Goal: Task Accomplishment & Management: Complete application form

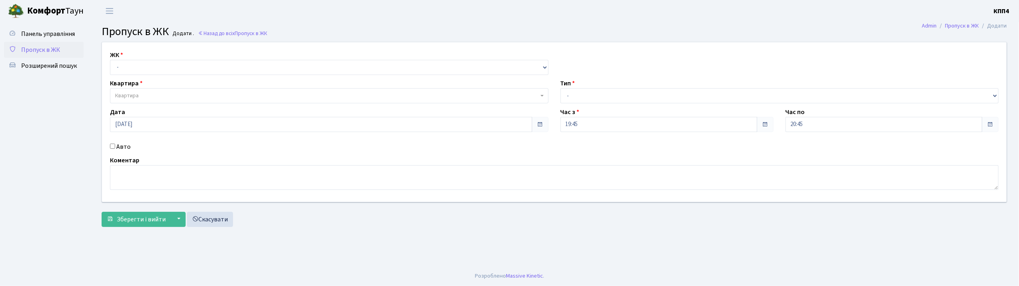
click at [113, 147] on input "Авто" at bounding box center [112, 145] width 5 height 5
checkbox input "true"
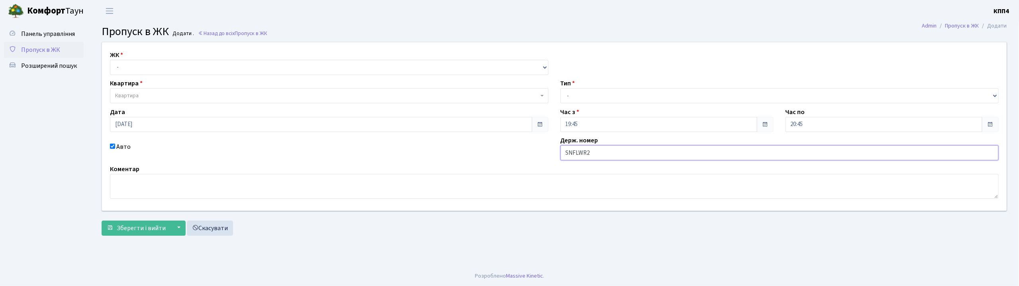
type input "SNFLWR2"
drag, startPoint x: 243, startPoint y: 66, endPoint x: 243, endPoint y: 74, distance: 7.6
click at [243, 66] on select "- КТ, вул. Регенераторна, 4 КТ2, просп. Соборності, 17 КТ3, вул. Березнева, 16 …" at bounding box center [329, 67] width 438 height 15
select select "271"
click at [110, 60] on select "- КТ, вул. Регенераторна, 4 КТ2, просп. Соборності, 17 КТ3, вул. Березнева, 16 …" at bounding box center [329, 67] width 438 height 15
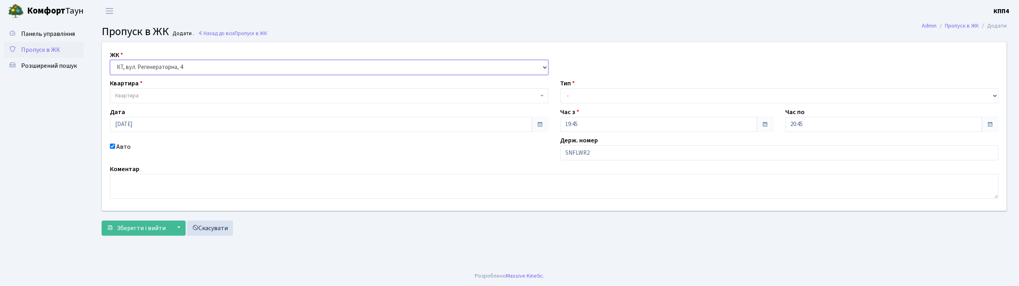
select select
click at [248, 96] on span "Квартира" at bounding box center [326, 96] width 423 height 8
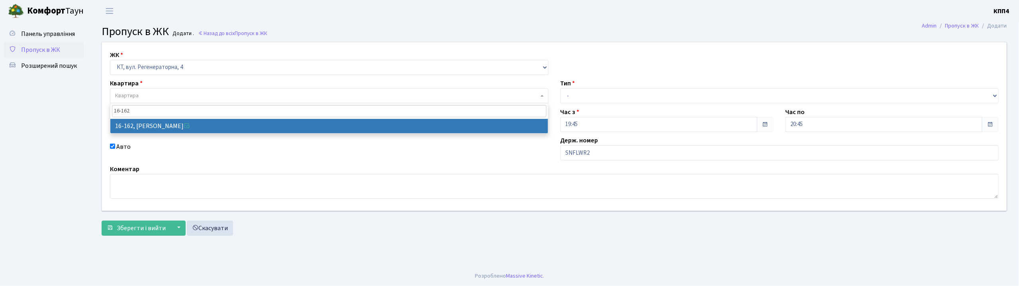
type input "16-162"
select select "8723"
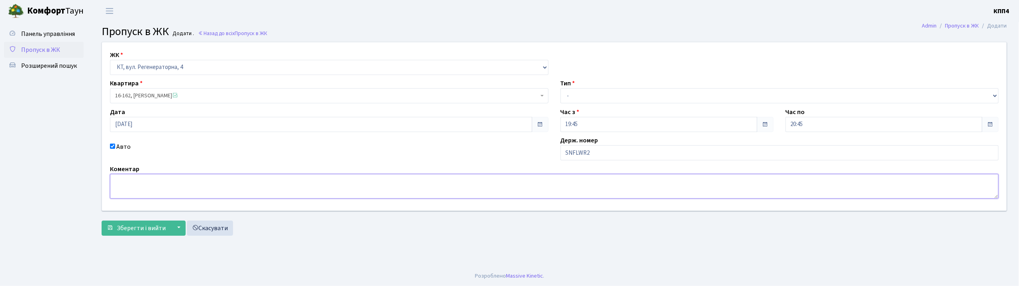
click at [155, 181] on textarea at bounding box center [554, 186] width 888 height 25
click at [143, 227] on span "Зберегти і вийти" at bounding box center [141, 227] width 49 height 9
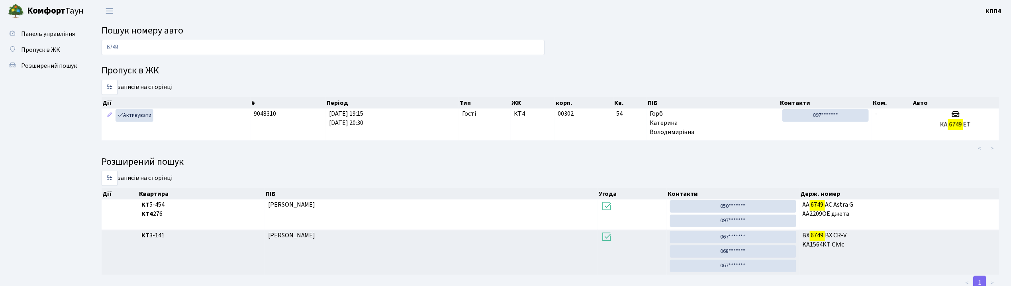
click at [211, 50] on input "6749" at bounding box center [323, 47] width 443 height 15
type input "6"
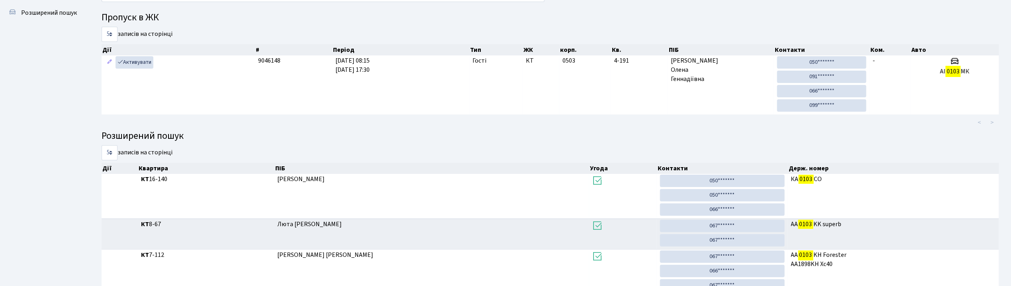
scroll to position [43, 0]
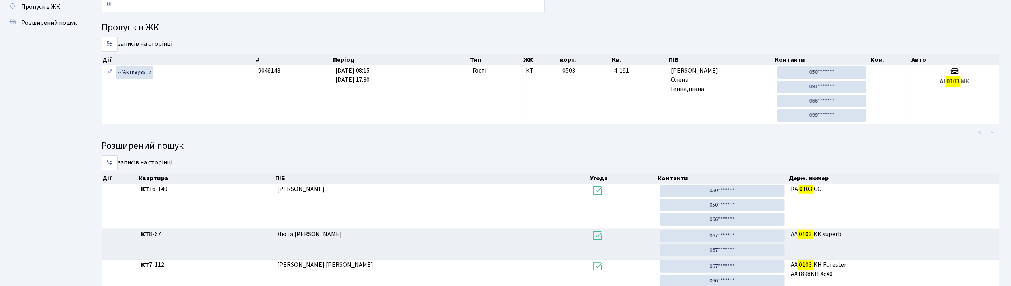
type input "0"
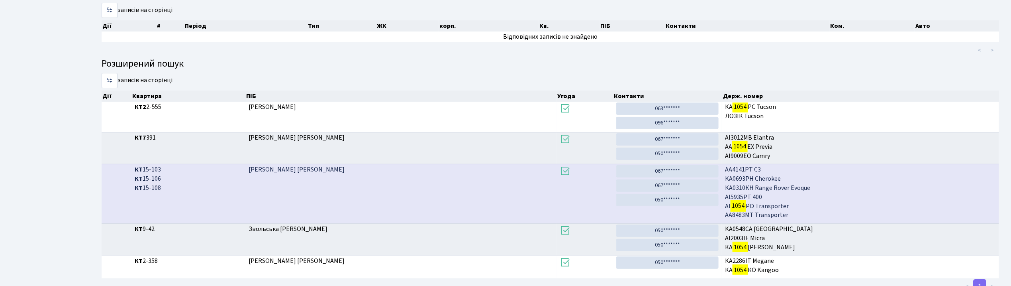
scroll to position [96, 0]
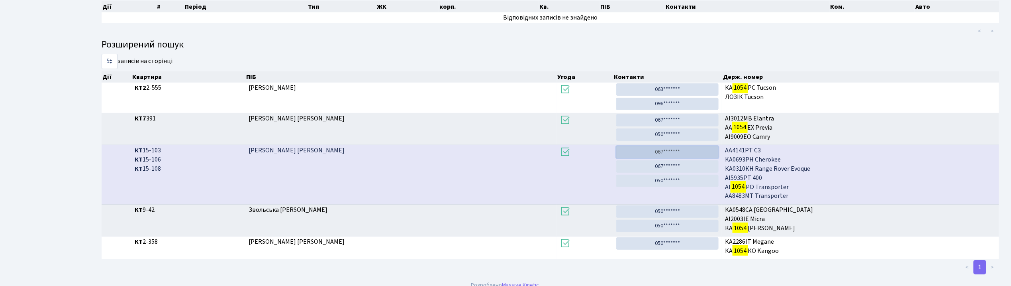
click at [674, 151] on link "067*******" at bounding box center [667, 152] width 102 height 12
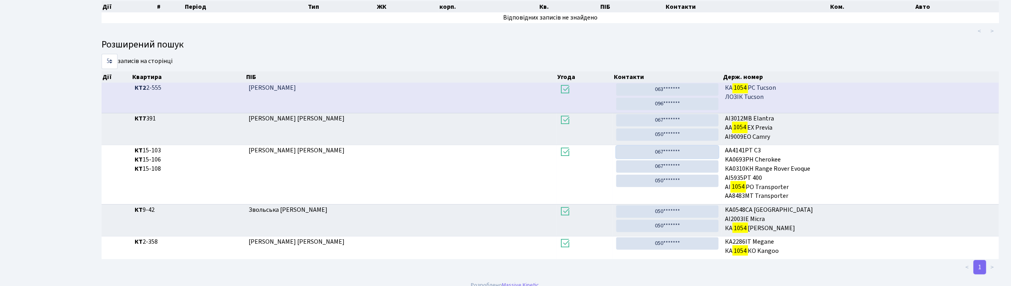
scroll to position [0, 0]
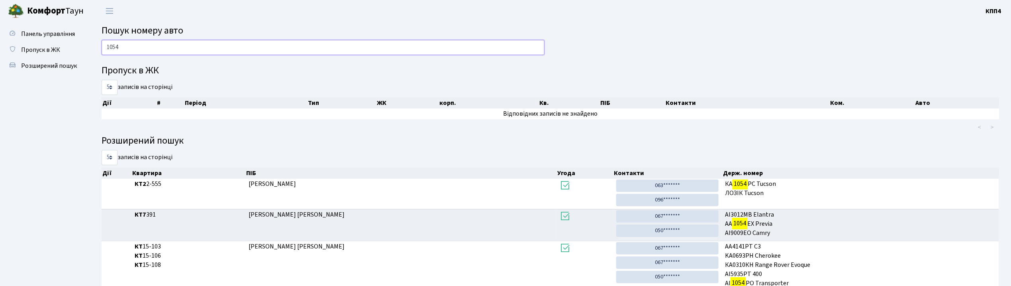
click at [293, 48] on input "1054" at bounding box center [323, 47] width 443 height 15
type input "1"
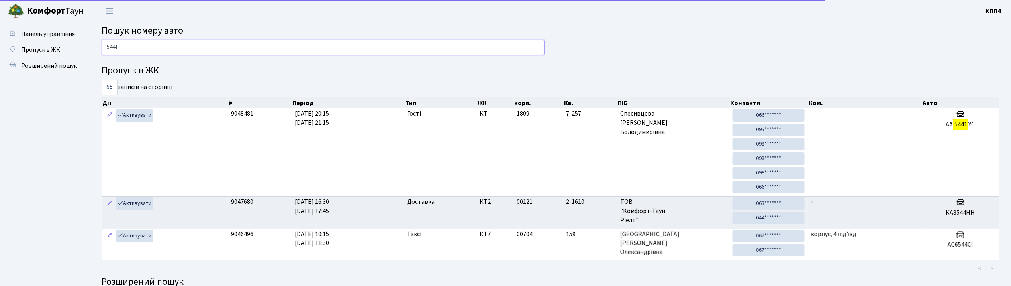
type input "5441"
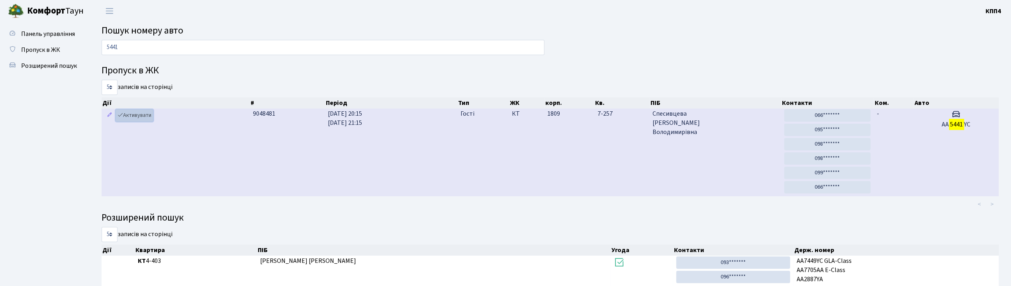
click at [129, 118] on link "Активувати" at bounding box center [134, 115] width 38 height 12
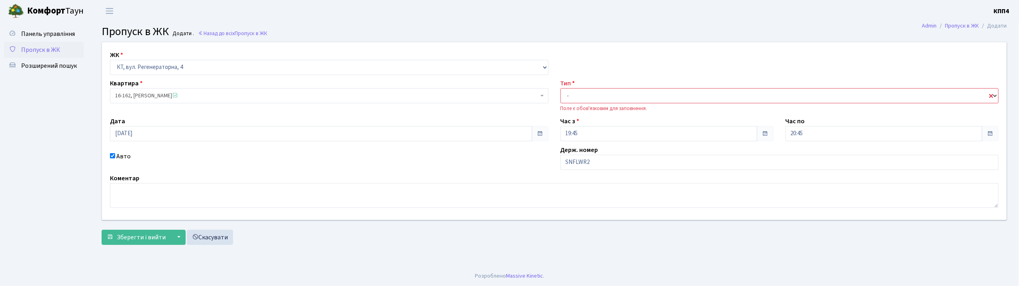
click at [623, 93] on select "- Доставка Таксі Гості Сервіс" at bounding box center [779, 95] width 438 height 15
select select "3"
click at [560, 88] on select "- Доставка Таксі Гості Сервіс" at bounding box center [779, 95] width 438 height 15
click at [146, 237] on span "Зберегти і вийти" at bounding box center [141, 237] width 49 height 9
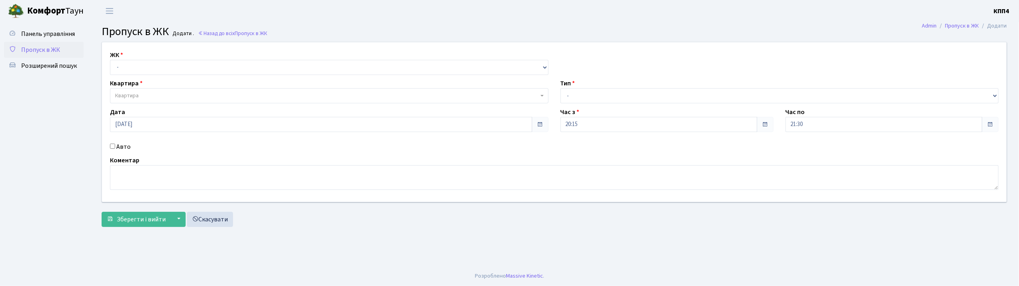
click at [113, 147] on input "Авто" at bounding box center [112, 145] width 5 height 5
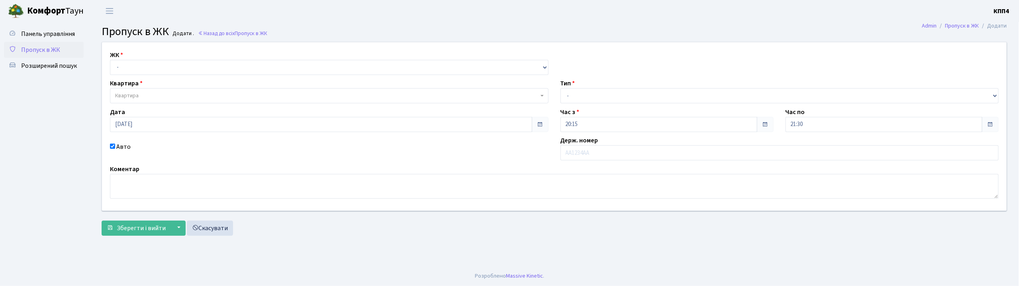
click at [113, 147] on input "Авто" at bounding box center [112, 145] width 5 height 5
checkbox input "false"
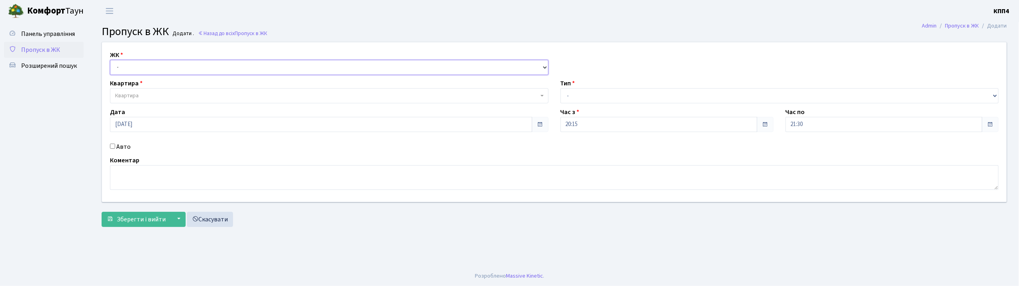
click at [250, 69] on select "- КТ, вул. Регенераторна, 4 КТ2, просп. [STREET_ADDRESS] [STREET_ADDRESS] [PERS…" at bounding box center [329, 67] width 438 height 15
select select "271"
click at [110, 60] on select "- КТ, вул. Регенераторна, 4 КТ2, просп. [STREET_ADDRESS] [STREET_ADDRESS] [PERS…" at bounding box center [329, 67] width 438 height 15
select select
click at [243, 97] on span "Квартира" at bounding box center [326, 96] width 423 height 8
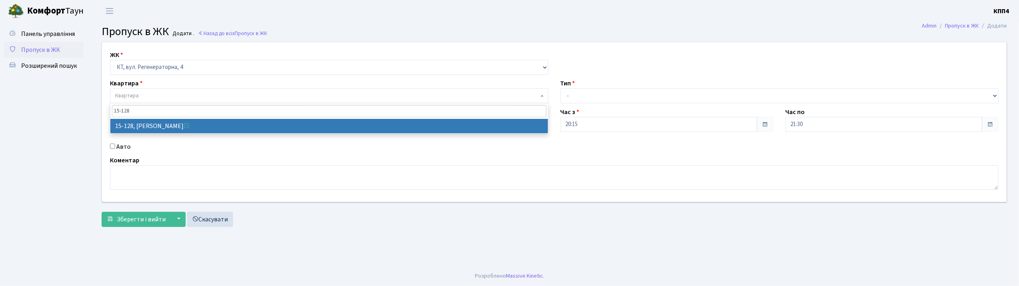
type input "15-128"
select select "8903"
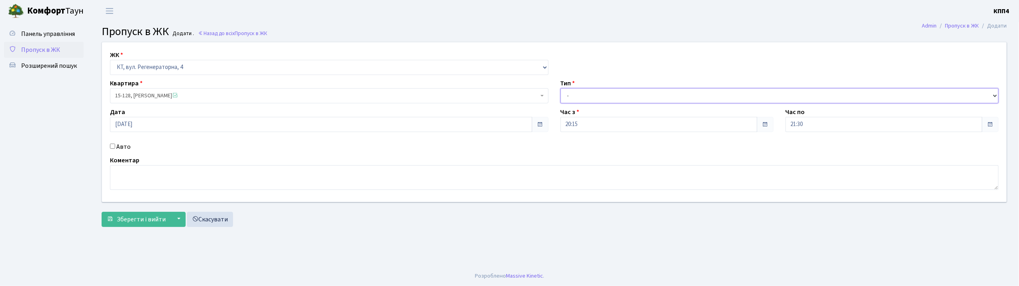
click at [642, 93] on select "- Доставка Таксі Гості Сервіс" at bounding box center [779, 95] width 438 height 15
select select "3"
click at [560, 88] on select "- Доставка Таксі Гості Сервіс" at bounding box center [779, 95] width 438 height 15
click at [140, 223] on span "Зберегти і вийти" at bounding box center [141, 219] width 49 height 9
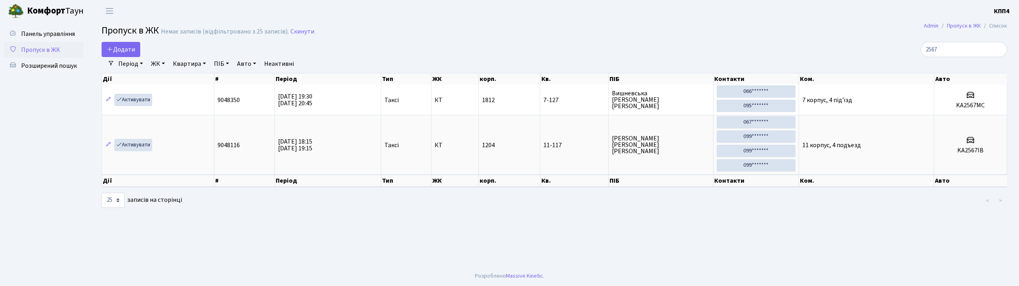
select select "25"
type input "2"
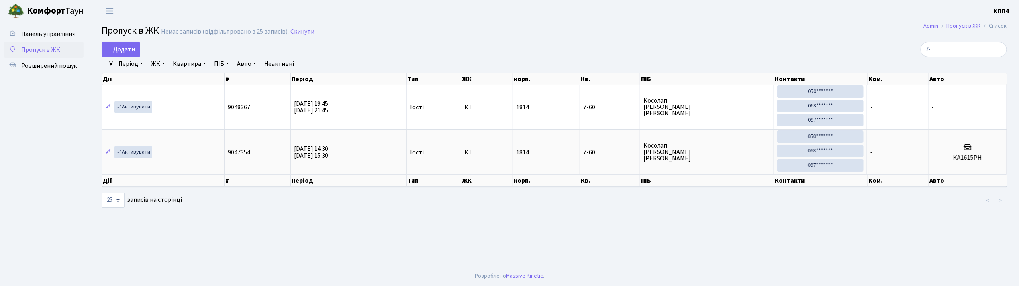
type input "7"
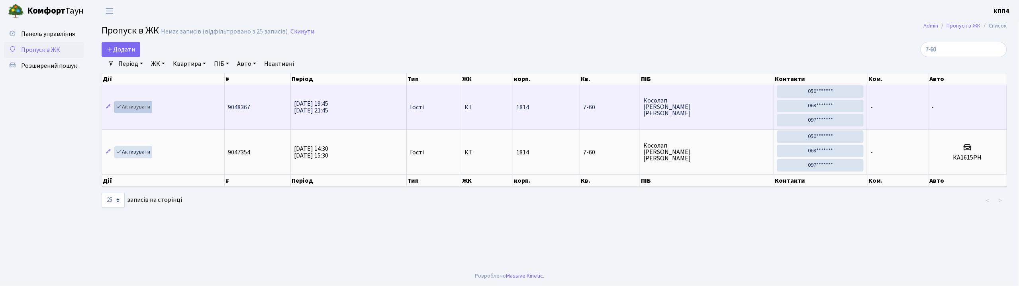
type input "7-60"
click at [143, 109] on link "Активувати" at bounding box center [133, 107] width 38 height 12
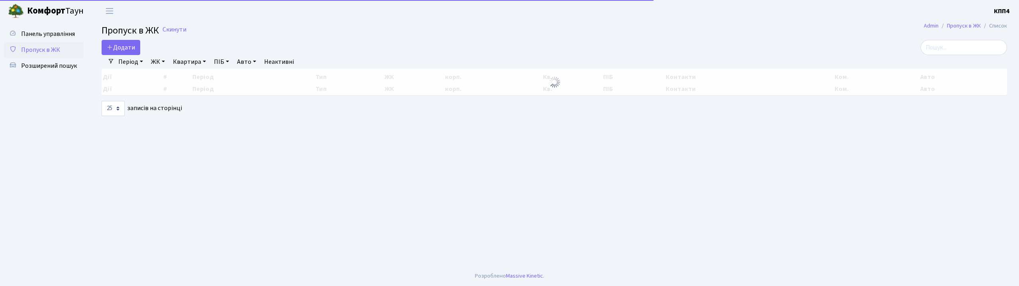
select select "25"
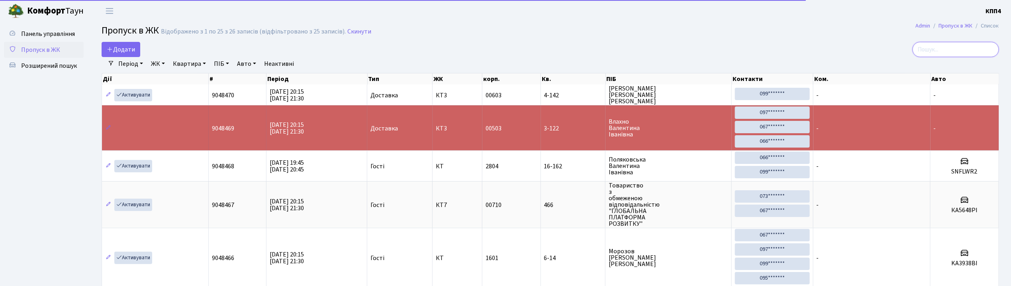
click at [967, 47] on input "search" at bounding box center [955, 49] width 86 height 15
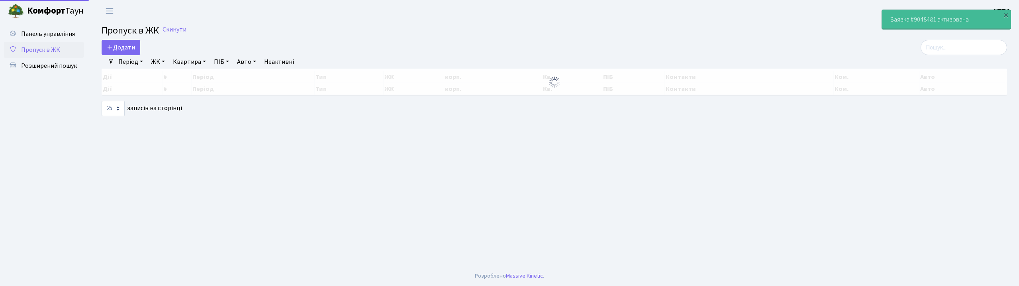
select select "25"
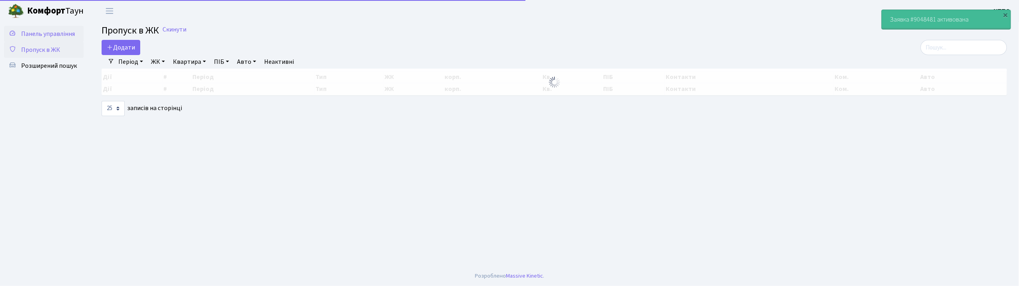
click at [60, 29] on span "Панель управління" at bounding box center [48, 33] width 54 height 9
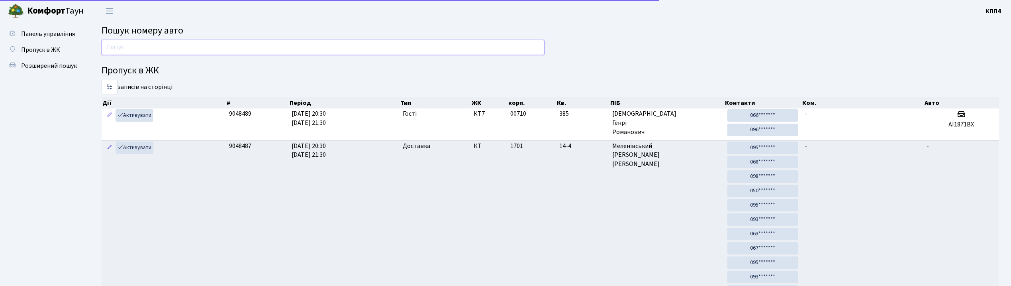
click at [192, 50] on input "text" at bounding box center [323, 47] width 443 height 15
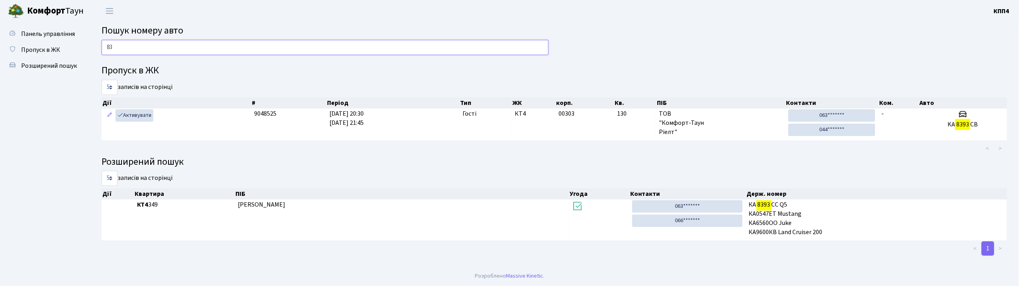
type input "8"
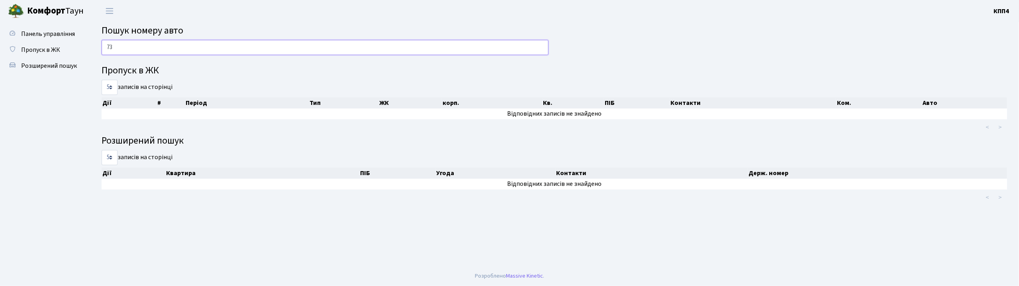
type input "7"
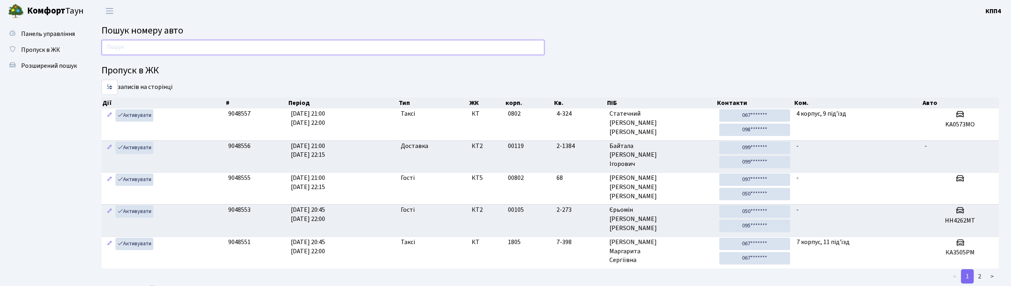
click at [303, 53] on input "text" at bounding box center [323, 47] width 443 height 15
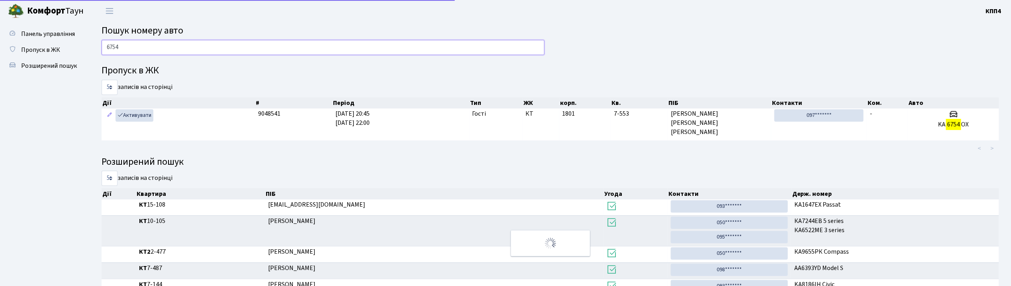
type input "6754"
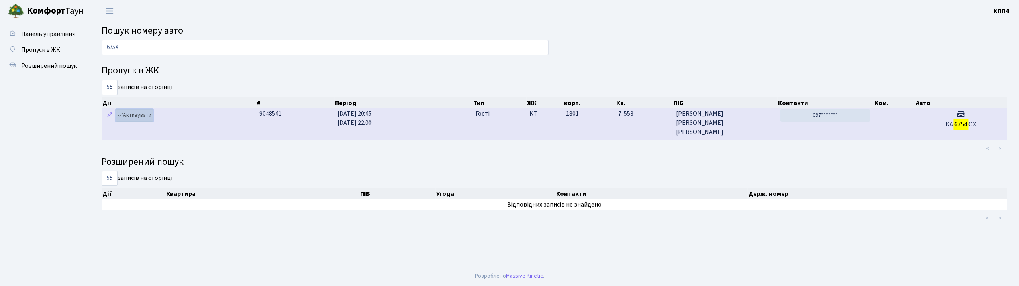
click at [147, 116] on link "Активувати" at bounding box center [134, 115] width 38 height 12
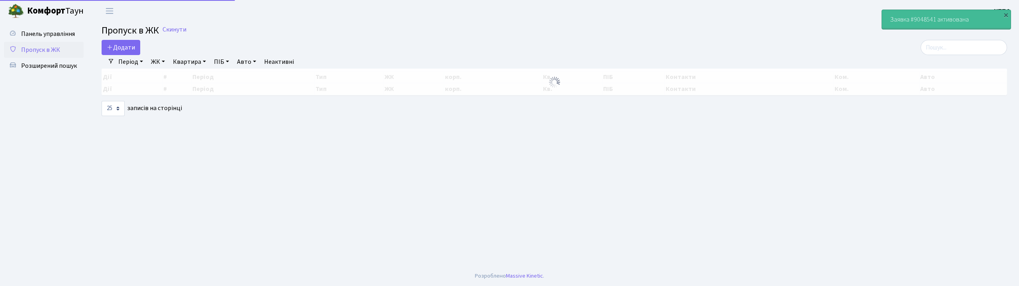
select select "25"
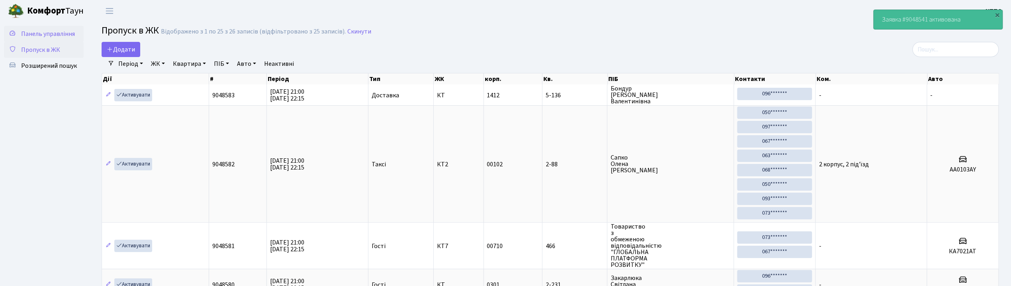
click at [61, 35] on span "Панель управління" at bounding box center [48, 33] width 54 height 9
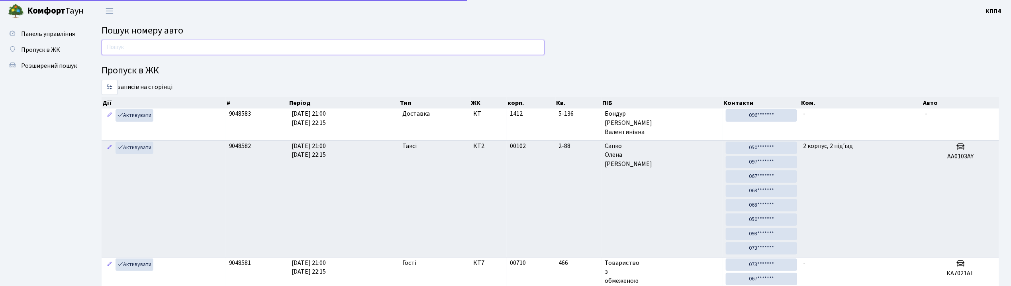
click at [217, 45] on input "text" at bounding box center [323, 47] width 443 height 15
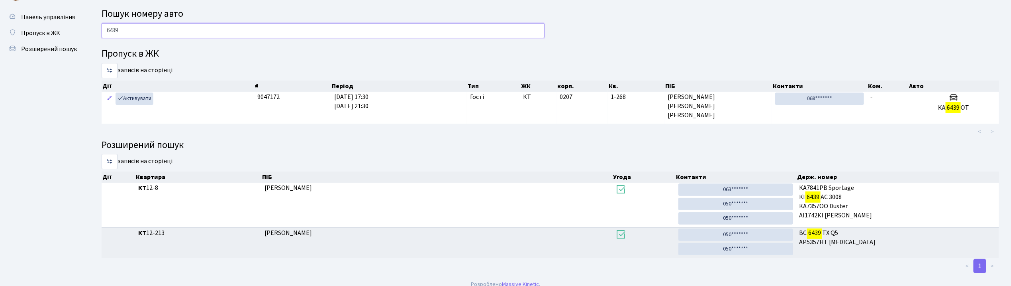
scroll to position [26, 0]
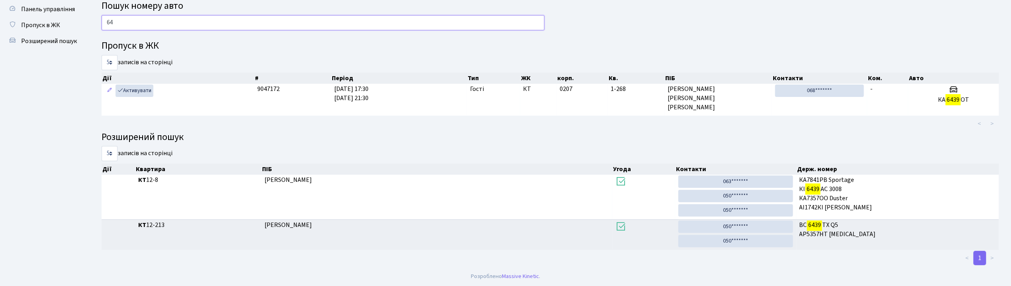
type input "6"
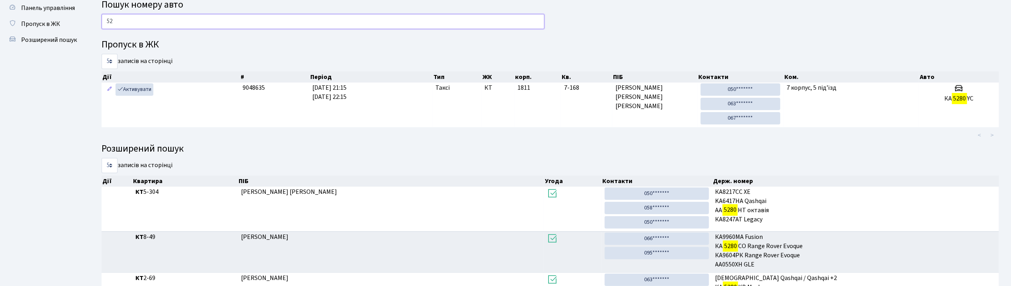
type input "5"
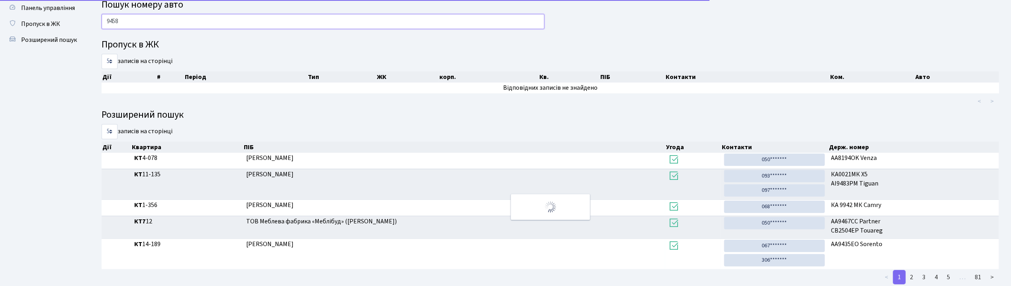
scroll to position [0, 0]
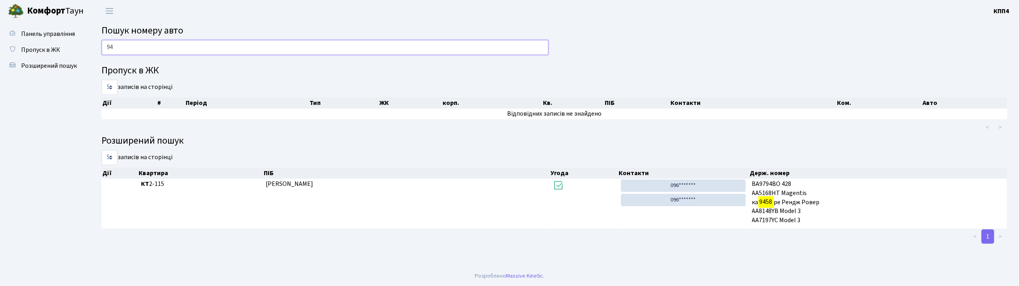
type input "9"
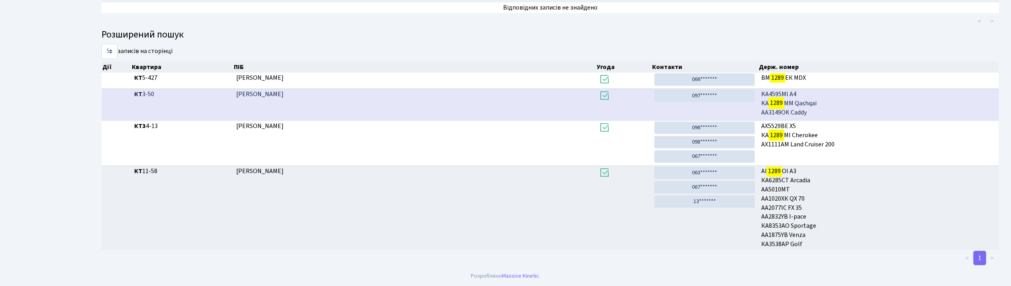
scroll to position [43, 0]
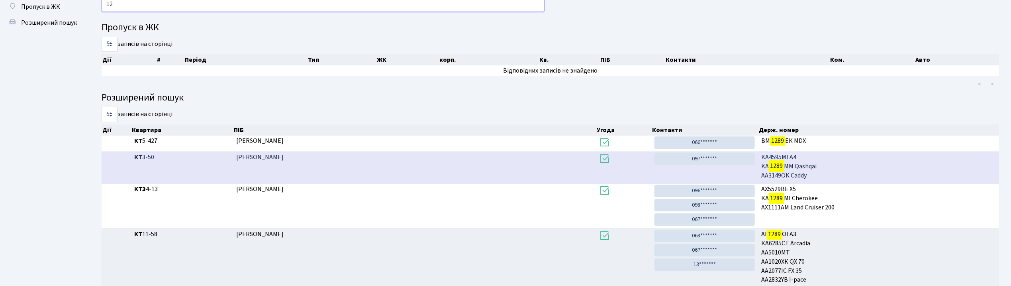
type input "1"
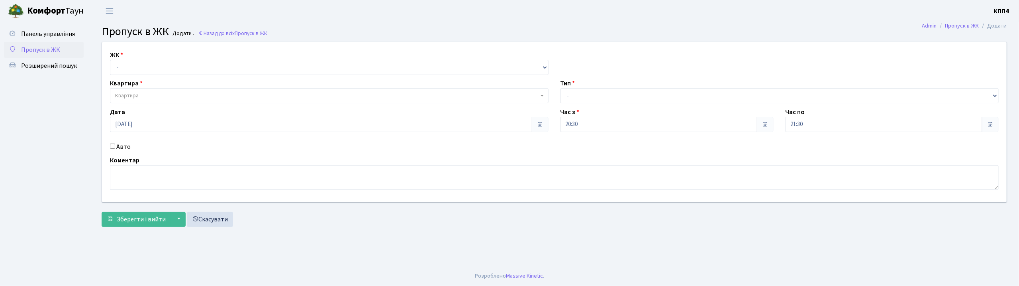
click at [110, 145] on input "Авто" at bounding box center [112, 145] width 5 height 5
checkbox input "true"
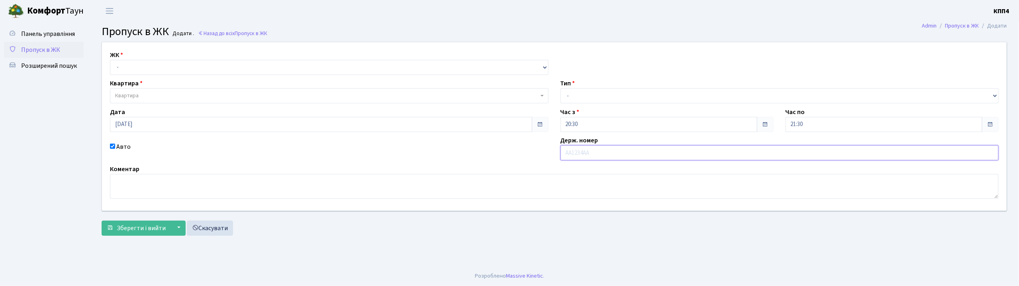
type input "F"
type input "[DEMOGRAPHIC_DATA]"
click at [158, 70] on select "- КТ, вул. Регенераторна, 4 КТ2, просп. [STREET_ADDRESS] [STREET_ADDRESS] [PERS…" at bounding box center [329, 67] width 438 height 15
select select "271"
click at [110, 60] on select "- КТ, вул. Регенераторна, 4 КТ2, просп. [STREET_ADDRESS] [STREET_ADDRESS] [PERS…" at bounding box center [329, 67] width 438 height 15
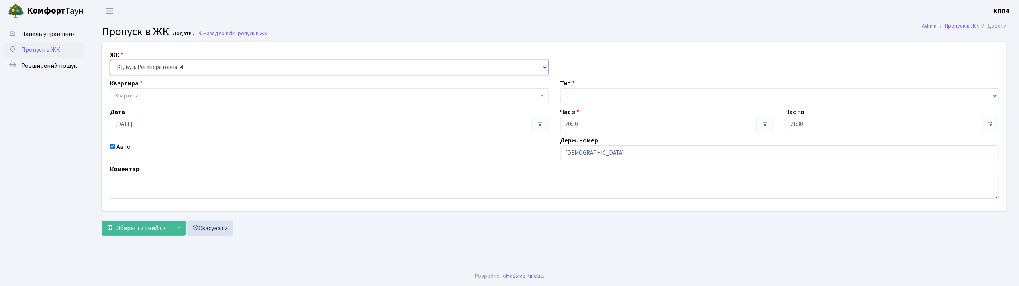
select select
click at [158, 97] on span "Квартира" at bounding box center [326, 96] width 423 height 8
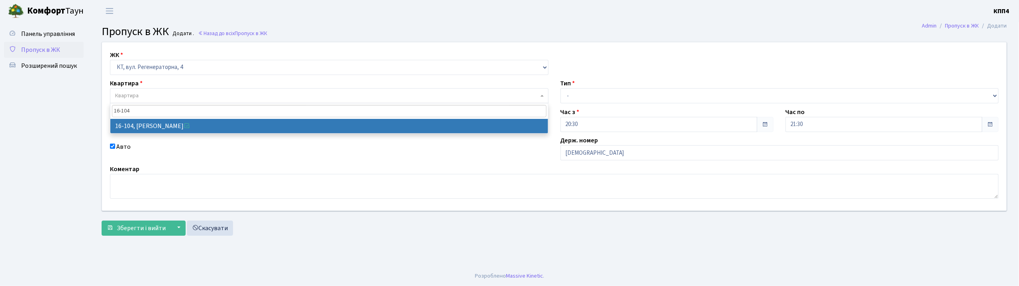
type input "16-104"
select select "8665"
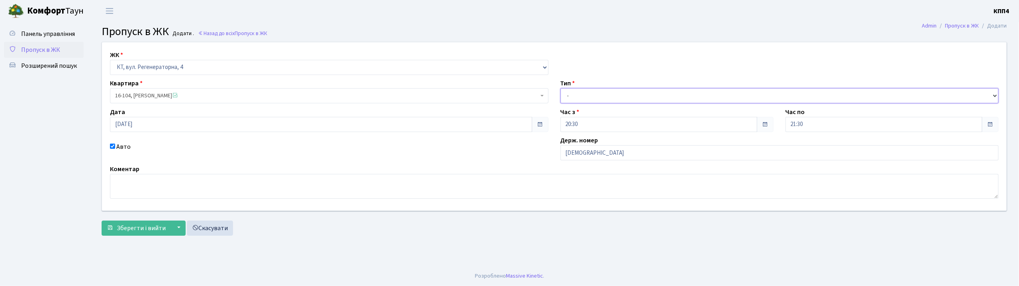
click at [592, 96] on select "- Доставка Таксі Гості Сервіс" at bounding box center [779, 95] width 438 height 15
select select "3"
click at [560, 88] on select "- Доставка Таксі Гості Сервіс" at bounding box center [779, 95] width 438 height 15
click at [136, 230] on span "Зберегти і вийти" at bounding box center [141, 227] width 49 height 9
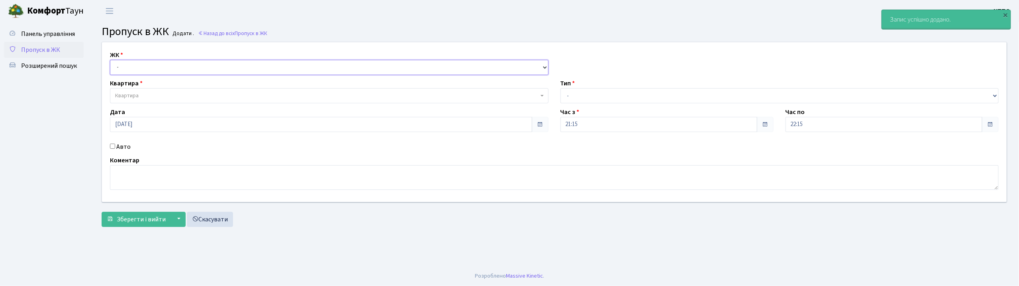
click at [202, 66] on select "- КТ, вул. Регенераторна, 4 КТ2, просп. [STREET_ADDRESS] [STREET_ADDRESS] [PERS…" at bounding box center [329, 67] width 438 height 15
select select "271"
click at [110, 60] on select "- КТ, вул. Регенераторна, 4 КТ2, просп. [STREET_ADDRESS] [STREET_ADDRESS] [PERS…" at bounding box center [329, 67] width 438 height 15
select select
click at [204, 96] on span "Квартира" at bounding box center [326, 96] width 423 height 8
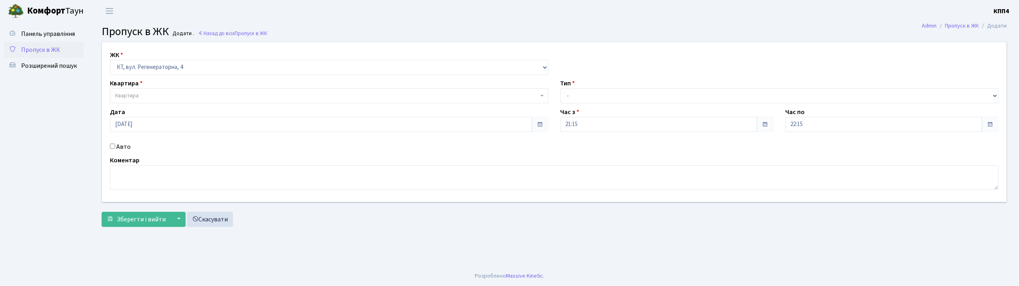
click at [111, 147] on input "Авто" at bounding box center [112, 145] width 5 height 5
checkbox input "true"
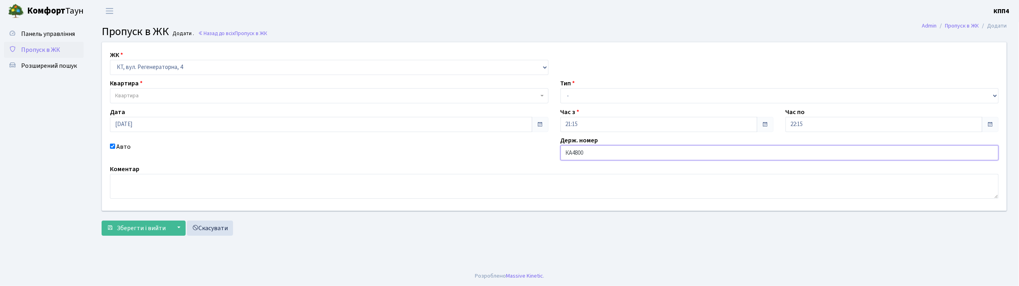
type input "КА4800МС"
click at [603, 96] on select "- Доставка Таксі Гості Сервіс" at bounding box center [779, 95] width 438 height 15
select select "3"
click at [560, 88] on select "- Доставка Таксі Гості Сервіс" at bounding box center [779, 95] width 438 height 15
click at [195, 96] on span "Квартира" at bounding box center [326, 96] width 423 height 8
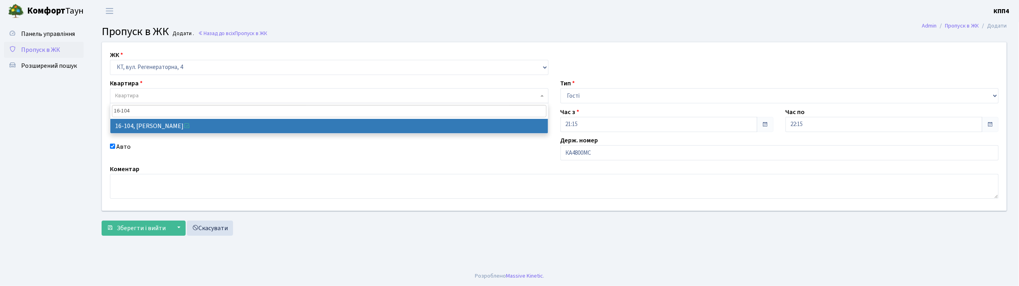
type input "16-104"
select select "8665"
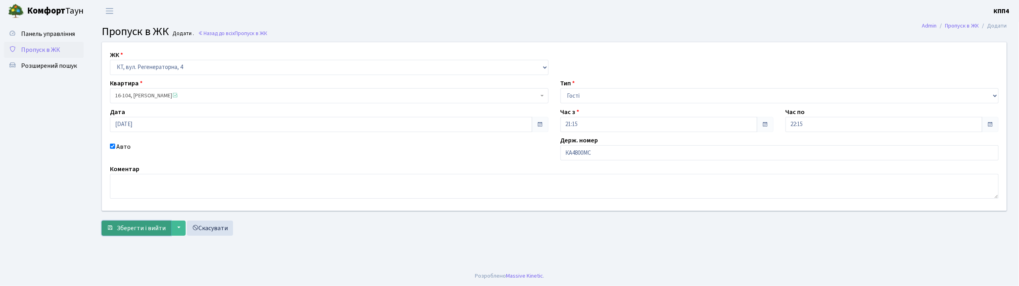
click at [128, 231] on span "Зберегти і вийти" at bounding box center [141, 227] width 49 height 9
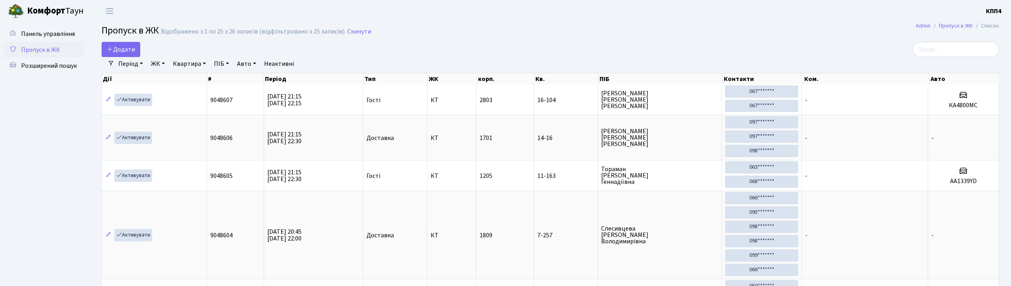
select select "25"
click at [956, 45] on input "search" at bounding box center [955, 49] width 86 height 15
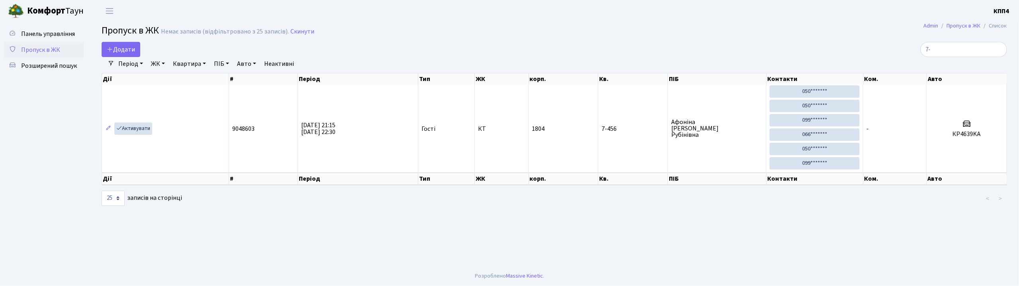
type input "7"
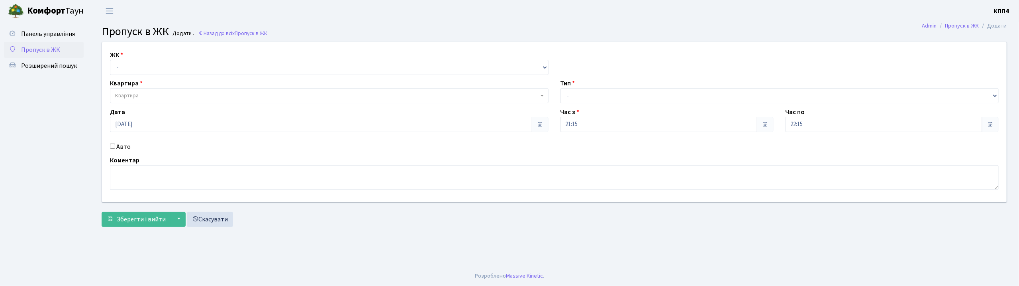
click at [113, 146] on input "Авто" at bounding box center [112, 145] width 5 height 5
checkbox input "true"
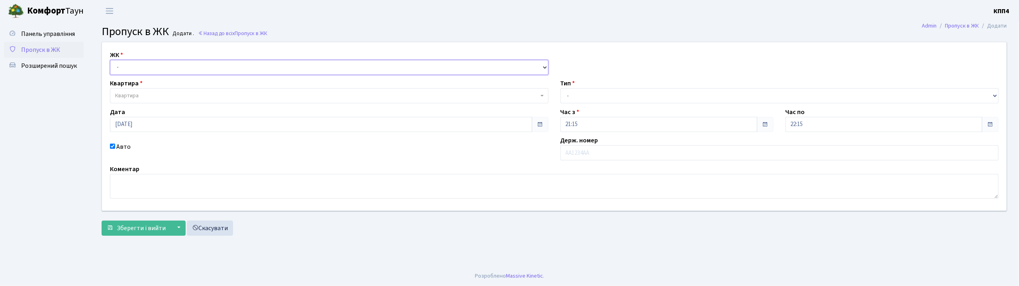
click at [188, 67] on select "- КТ, вул. Регенераторна, 4 КТ2, просп. Соборності, 17 КТ3, вул. Березнева, 16 …" at bounding box center [329, 67] width 438 height 15
select select "271"
click at [110, 60] on select "- КТ, вул. Регенераторна, 4 КТ2, просп. Соборності, 17 КТ3, вул. Березнева, 16 …" at bounding box center [329, 67] width 438 height 15
select select
click at [179, 95] on span "Квартира" at bounding box center [326, 96] width 423 height 8
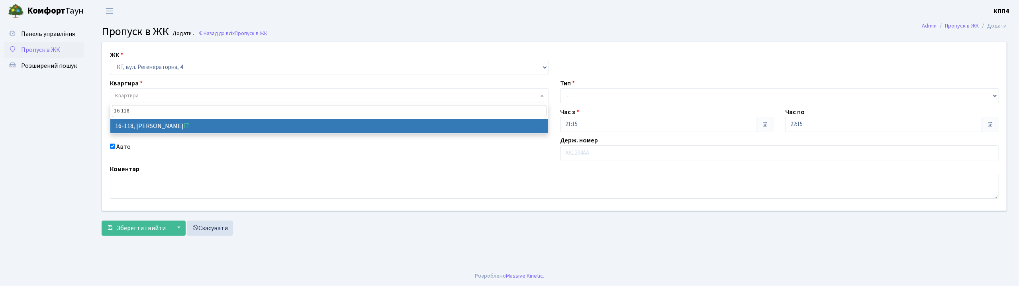
type input "16-118"
select select "8679"
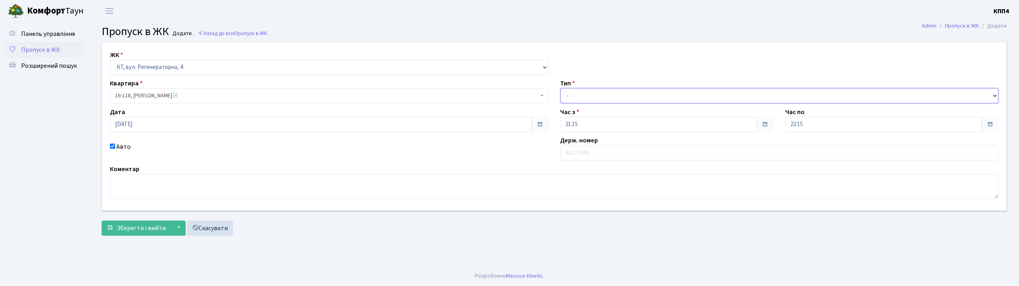
drag, startPoint x: 641, startPoint y: 97, endPoint x: 632, endPoint y: 102, distance: 10.2
click at [641, 97] on select "- Доставка Таксі Гості Сервіс" at bounding box center [779, 95] width 438 height 15
select select "3"
click at [560, 88] on select "- Доставка Таксі Гості Сервіс" at bounding box center [779, 95] width 438 height 15
click at [139, 229] on span "Зберегти і вийти" at bounding box center [141, 227] width 49 height 9
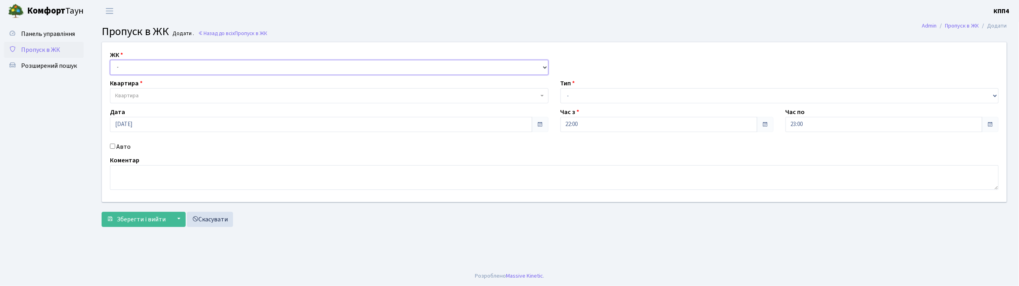
click at [164, 66] on select "- КТ, вул. Регенераторна, 4 КТ2, просп. Соборності, 17 КТ3, вул. Березнева, 16 …" at bounding box center [329, 67] width 438 height 15
select select "271"
click at [110, 60] on select "- КТ, вул. Регенераторна, 4 КТ2, просп. Соборності, 17 КТ3, вул. Березнева, 16 …" at bounding box center [329, 67] width 438 height 15
select select
click at [165, 93] on span "Квартира" at bounding box center [326, 96] width 423 height 8
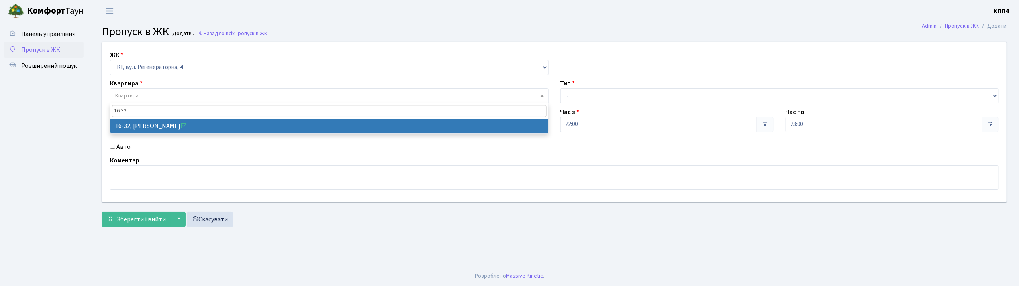
type input "16-32"
select select "8593"
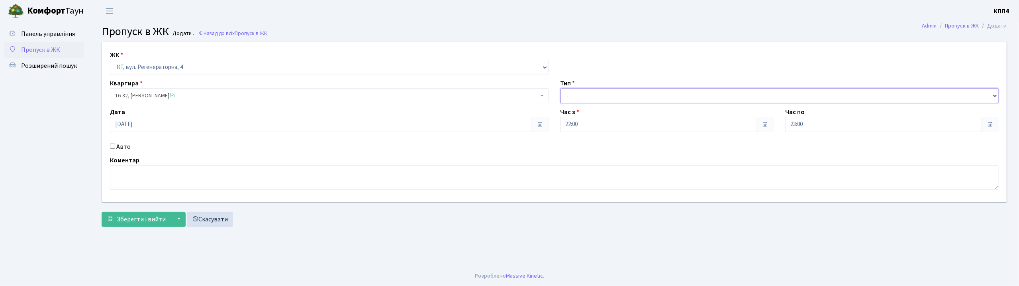
click at [595, 91] on select "- Доставка Таксі Гості Сервіс" at bounding box center [779, 95] width 438 height 15
select select "1"
click at [560, 88] on select "- Доставка Таксі Гості Сервіс" at bounding box center [779, 95] width 438 height 15
click at [136, 227] on div "ЖК - КТ, вул. Регенераторна, 4 КТ2, просп. Соборності, 17 КТ3, вул. Березнева, …" at bounding box center [554, 136] width 917 height 189
click at [138, 221] on span "Зберегти і вийти" at bounding box center [141, 219] width 49 height 9
